Goal: Information Seeking & Learning: Learn about a topic

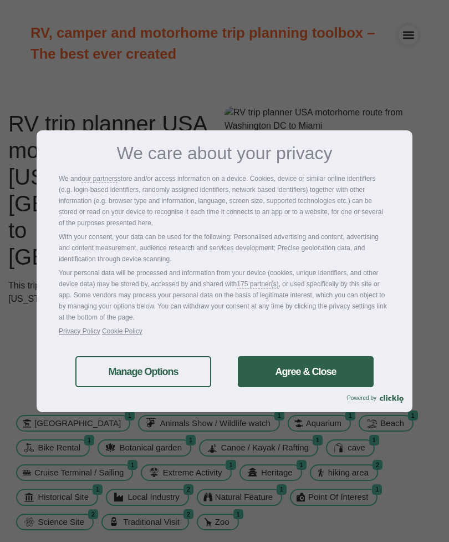
click at [333, 375] on link "Agree & Close" at bounding box center [306, 371] width 136 height 31
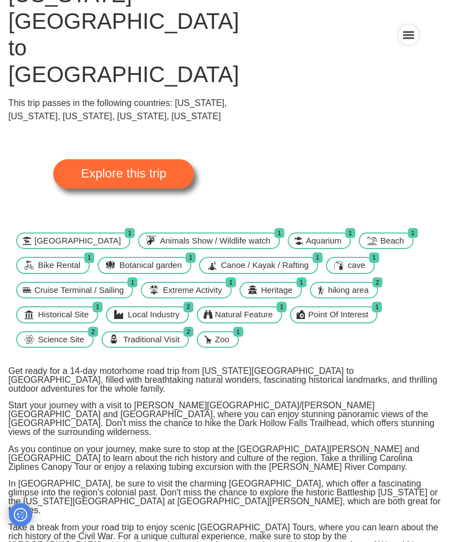
scroll to position [88, 0]
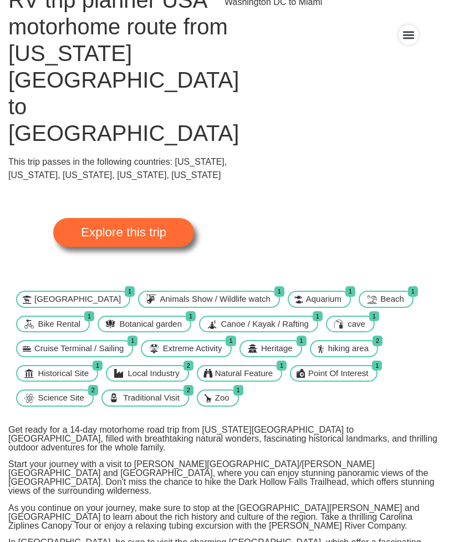
click at [137, 226] on span "Explore this trip" at bounding box center [123, 232] width 85 height 12
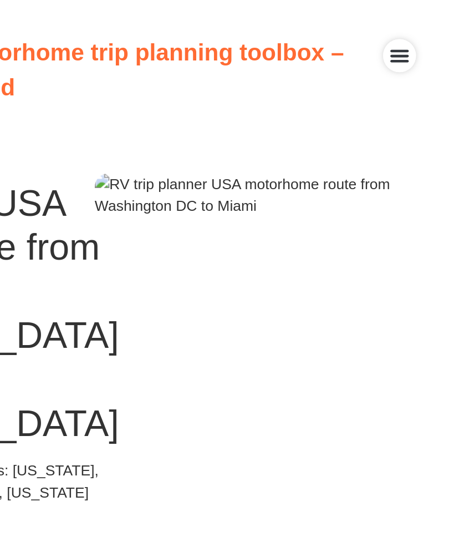
scroll to position [0, 0]
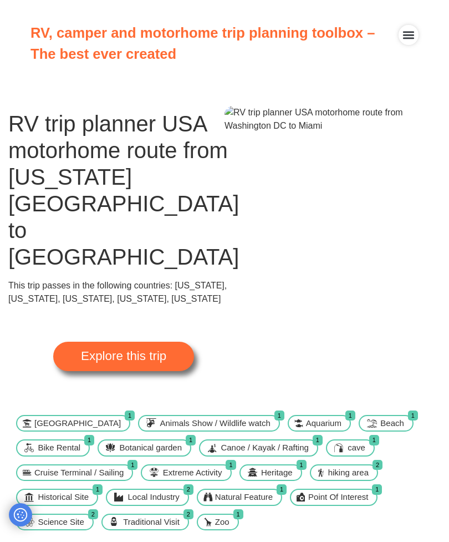
click at [411, 38] on icon "Menu Toggle" at bounding box center [408, 36] width 11 height 8
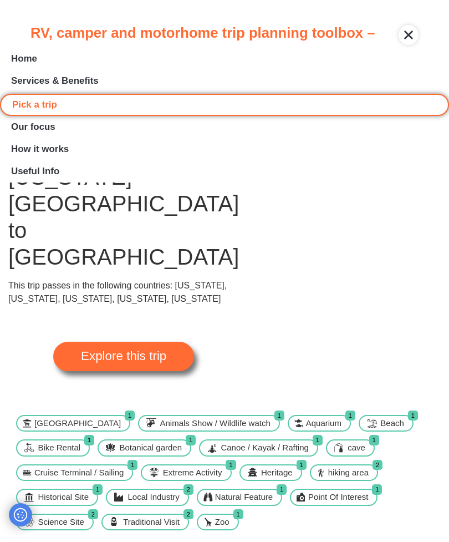
click at [404, 319] on div at bounding box center [332, 256] width 216 height 300
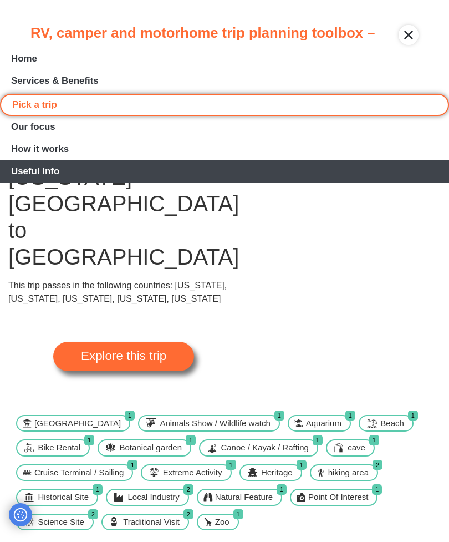
click at [135, 182] on link "Useful Info" at bounding box center [224, 171] width 449 height 22
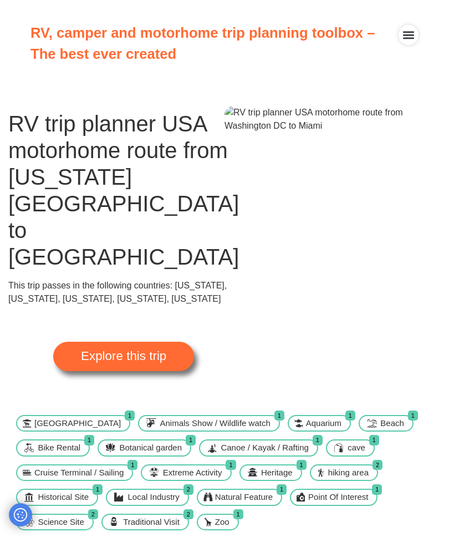
click at [94, 350] on span "Explore this trip" at bounding box center [123, 356] width 85 height 12
click at [88, 350] on span "Explore this trip" at bounding box center [123, 356] width 85 height 12
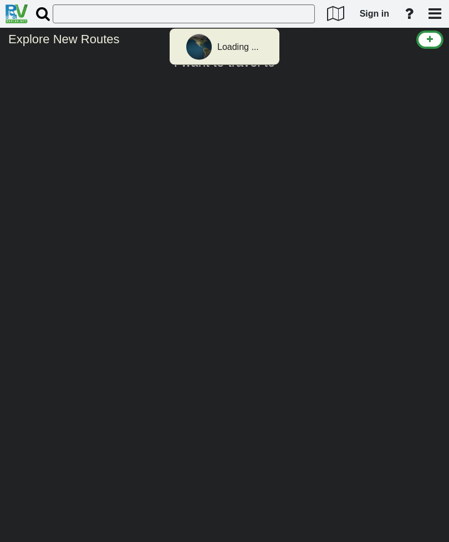
select select "number:2"
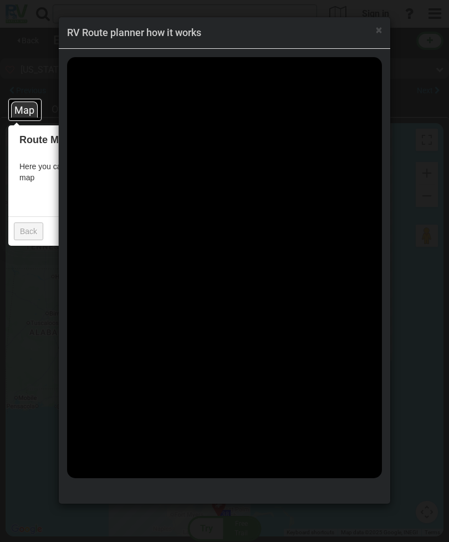
click at [387, 34] on div "× RV Route planner how it works" at bounding box center [224, 33] width 331 height 32
click at [380, 31] on span "×" at bounding box center [379, 29] width 6 height 13
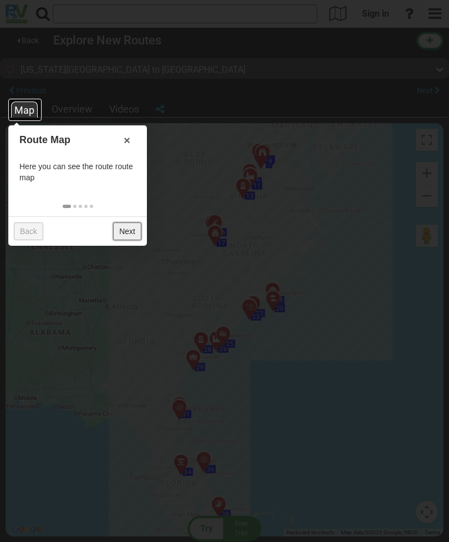
click at [125, 231] on link "Next" at bounding box center [127, 231] width 28 height 18
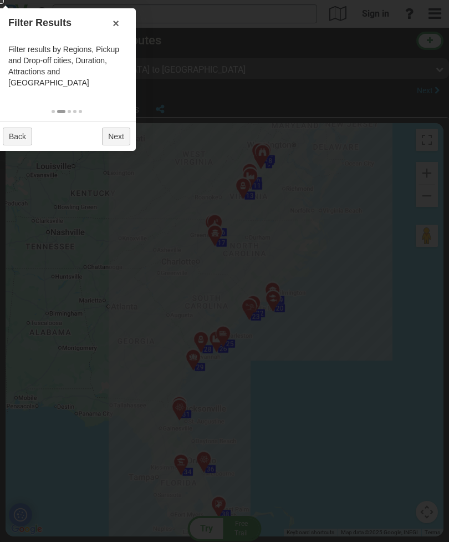
click at [389, 392] on div at bounding box center [224, 271] width 449 height 542
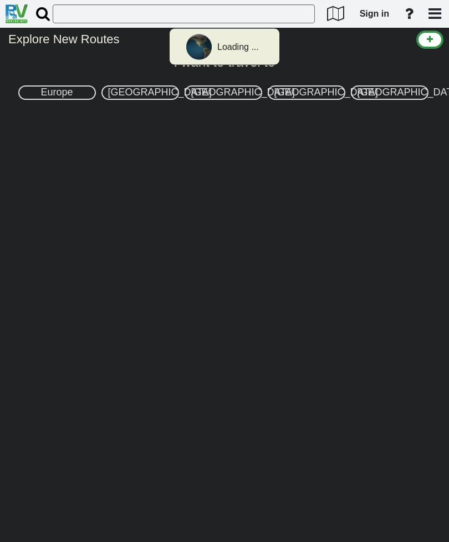
select select "number:2"
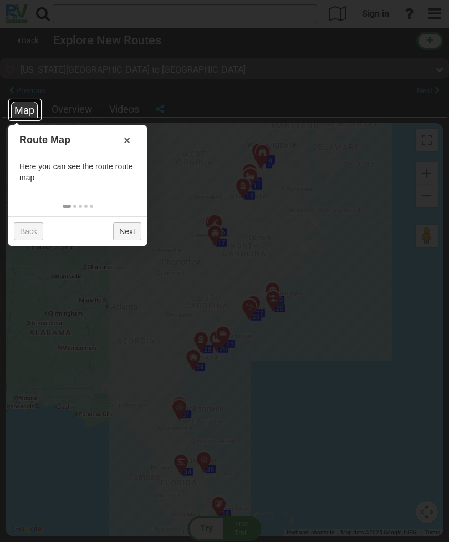
click at [27, 110] on div "Map" at bounding box center [24, 109] width 27 height 16
click at [24, 116] on div "Map" at bounding box center [24, 109] width 27 height 16
click at [21, 108] on div "Map" at bounding box center [24, 109] width 27 height 16
click at [16, 112] on div "Map" at bounding box center [24, 109] width 27 height 16
click at [22, 116] on div "Map" at bounding box center [24, 109] width 27 height 16
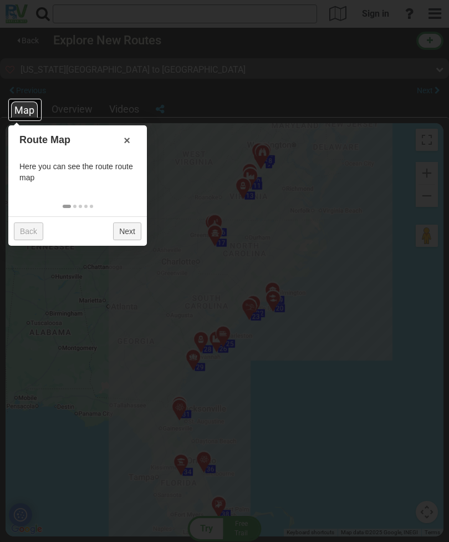
click at [14, 111] on div "Map" at bounding box center [24, 109] width 27 height 16
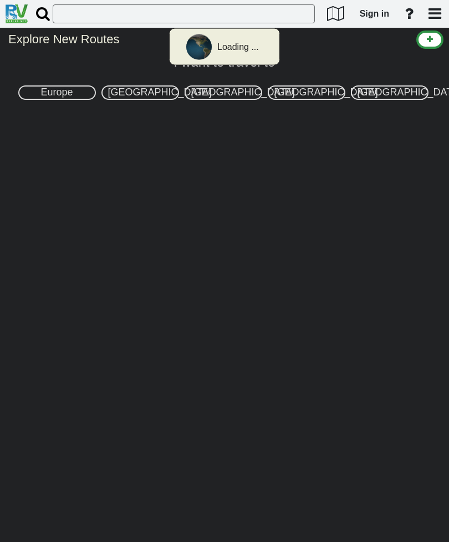
select select "number:2"
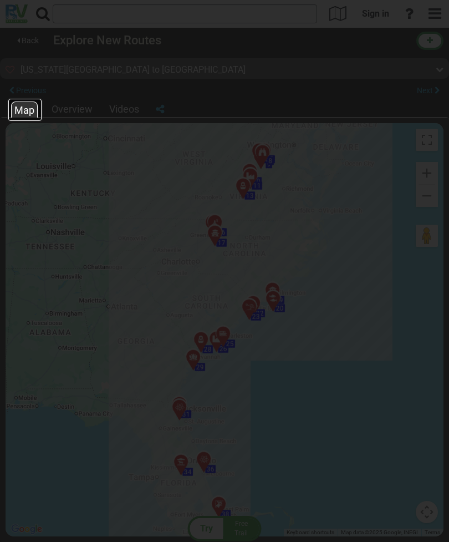
click at [314, 334] on div at bounding box center [224, 271] width 449 height 542
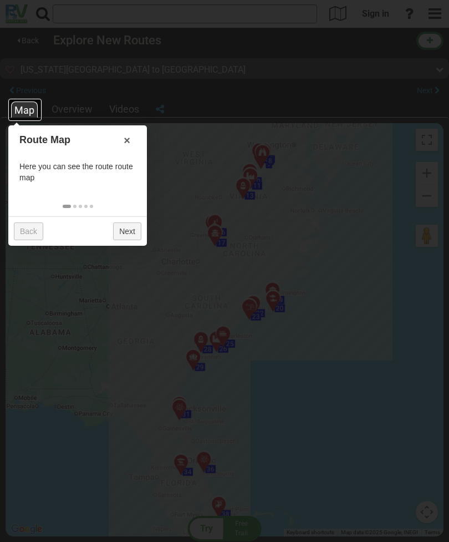
click at [30, 115] on div "Map" at bounding box center [24, 109] width 27 height 16
click at [27, 117] on div "Map" at bounding box center [24, 109] width 27 height 16
click at [28, 116] on div "Map" at bounding box center [24, 109] width 27 height 16
click at [8, 112] on div at bounding box center [224, 271] width 449 height 542
click at [34, 155] on div at bounding box center [224, 271] width 449 height 542
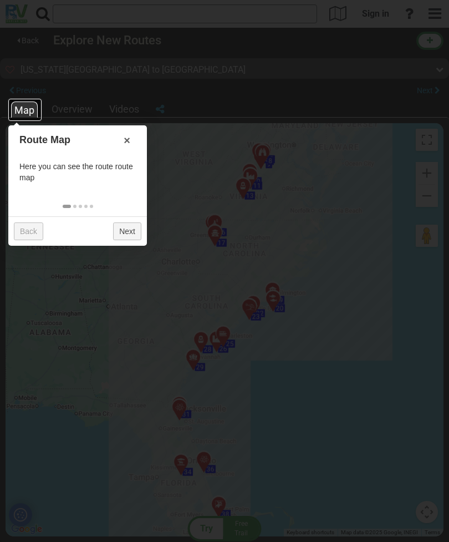
click at [21, 115] on div "Map" at bounding box center [24, 109] width 27 height 16
click at [15, 112] on div "Map" at bounding box center [24, 109] width 27 height 16
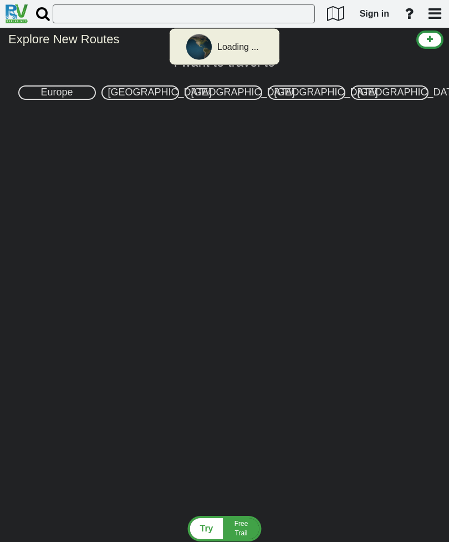
select select "number:2"
